Goal: Information Seeking & Learning: Learn about a topic

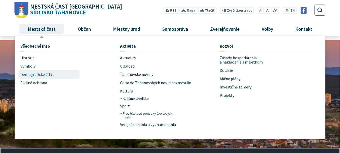
click at [34, 73] on span "Demografické údaje" at bounding box center [37, 74] width 34 height 8
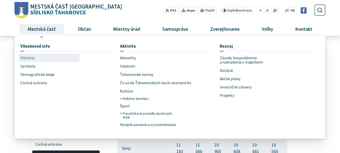
click at [32, 57] on span "História" at bounding box center [27, 58] width 14 height 8
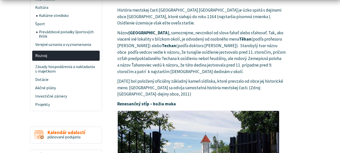
scroll to position [198, 0]
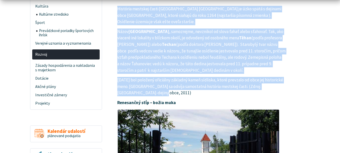
drag, startPoint x: 116, startPoint y: 8, endPoint x: 211, endPoint y: 93, distance: 127.0
copy article "História mestskej časti Košice-Sídlisko Ťahanovce je úzko spätá s dejinami obce…"
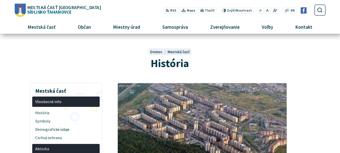
scroll to position [6, 0]
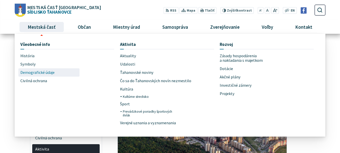
click at [36, 71] on span "Demografické údaje" at bounding box center [37, 72] width 34 height 8
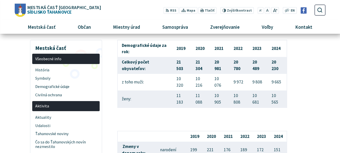
scroll to position [49, 0]
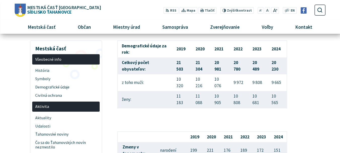
click at [305, 81] on article "Demografické údaje za rok: 2019 2020 2021 2022 2023 2024 Celkový počet obyvateľ…" at bounding box center [221, 145] width 223 height 210
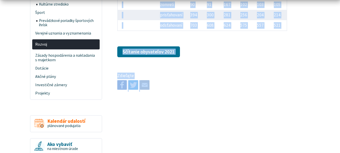
scroll to position [211, 0]
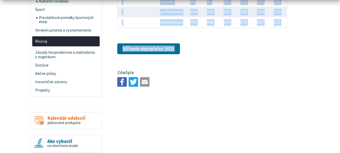
drag, startPoint x: 115, startPoint y: 42, endPoint x: 288, endPoint y: 43, distance: 172.8
copy article "Demografické údaje za rok: 2019 2020 2021 2022 2023 2024 Celkový počet obyvateľ…"
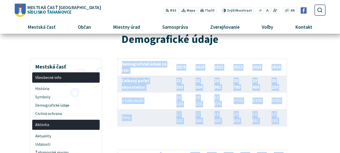
scroll to position [27, 0]
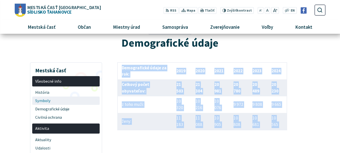
click at [44, 104] on span "Symboly" at bounding box center [66, 100] width 62 height 8
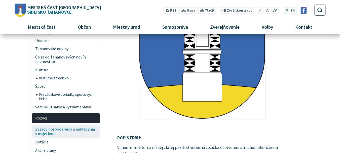
scroll to position [132, 0]
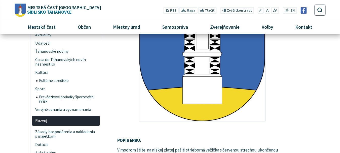
click at [38, 9] on span "Mestská časť [GEOGRAPHIC_DATA]" at bounding box center [64, 7] width 74 height 5
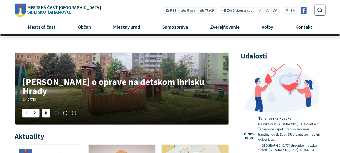
scroll to position [127, 0]
